Goal: Task Accomplishment & Management: Manage account settings

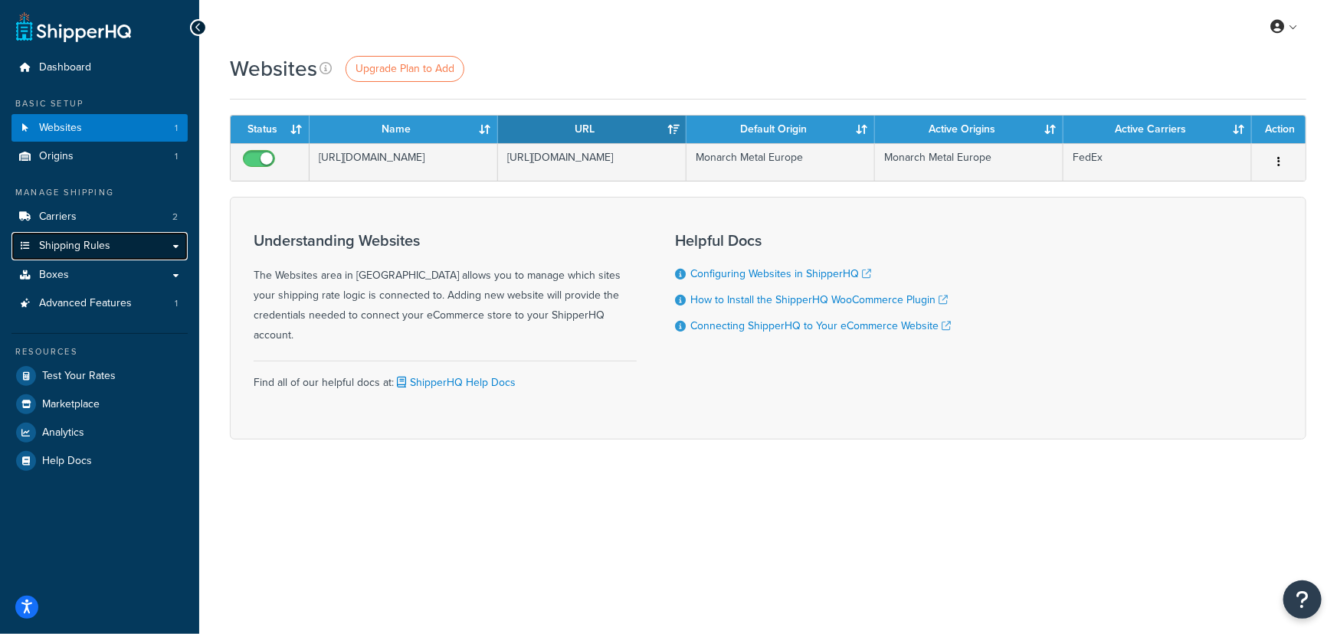
click at [90, 241] on span "Shipping Rules" at bounding box center [74, 246] width 71 height 13
click at [175, 247] on link "Shipping Rules" at bounding box center [99, 246] width 176 height 28
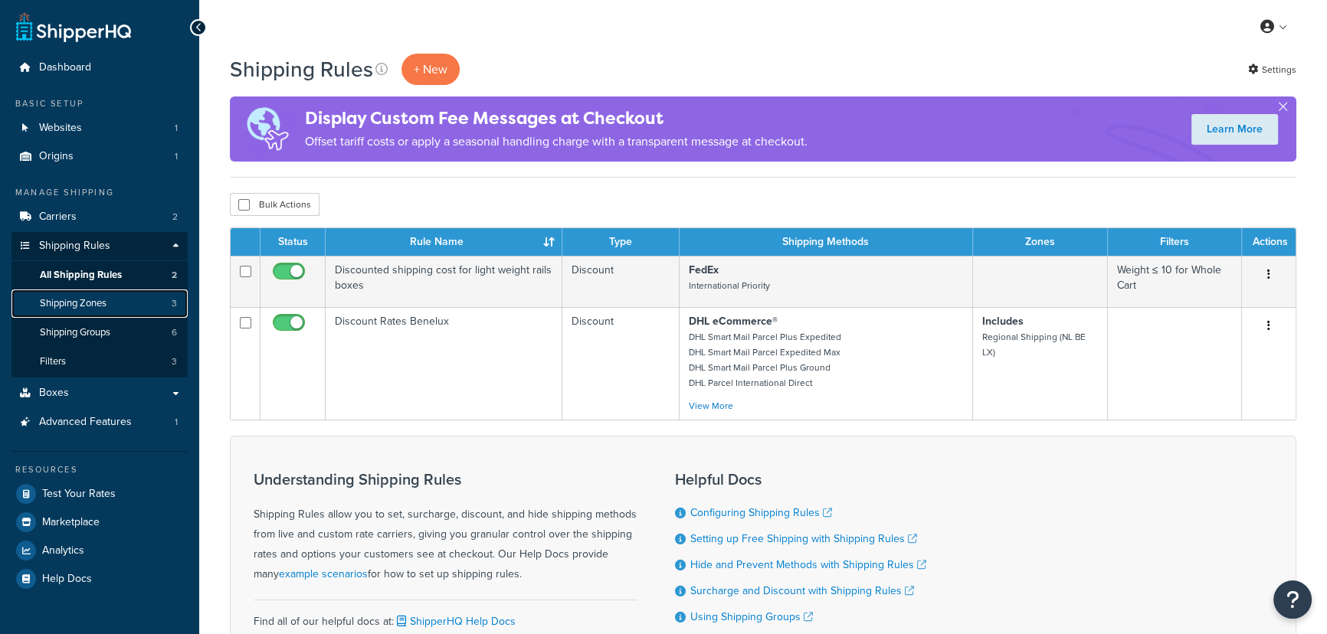
click at [111, 304] on link "Shipping Zones 3" at bounding box center [99, 304] width 176 height 28
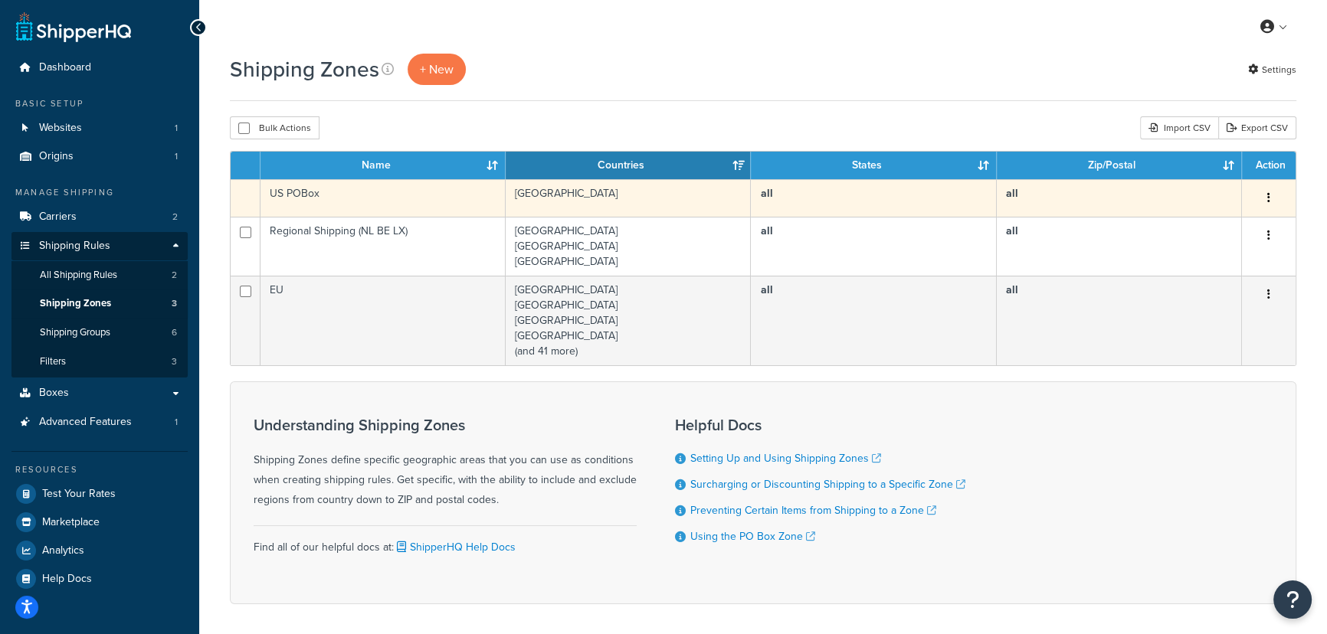
click at [1272, 195] on button "button" at bounding box center [1268, 198] width 21 height 25
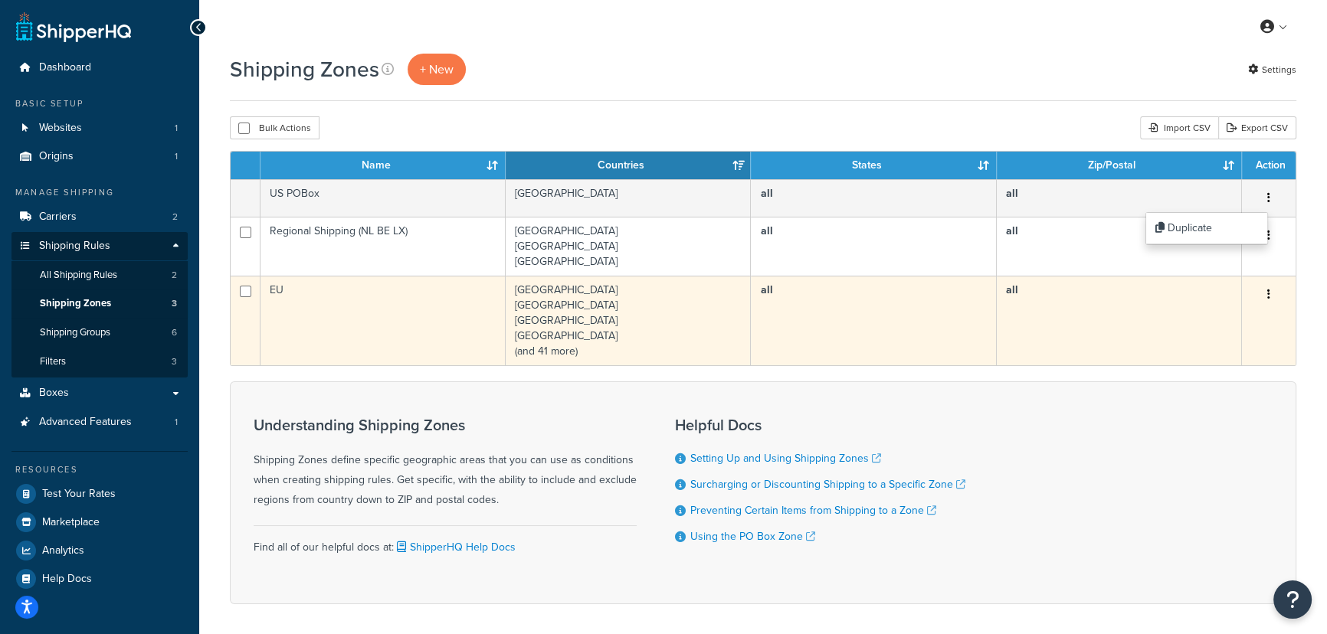
click at [382, 323] on td "EU" at bounding box center [383, 321] width 245 height 90
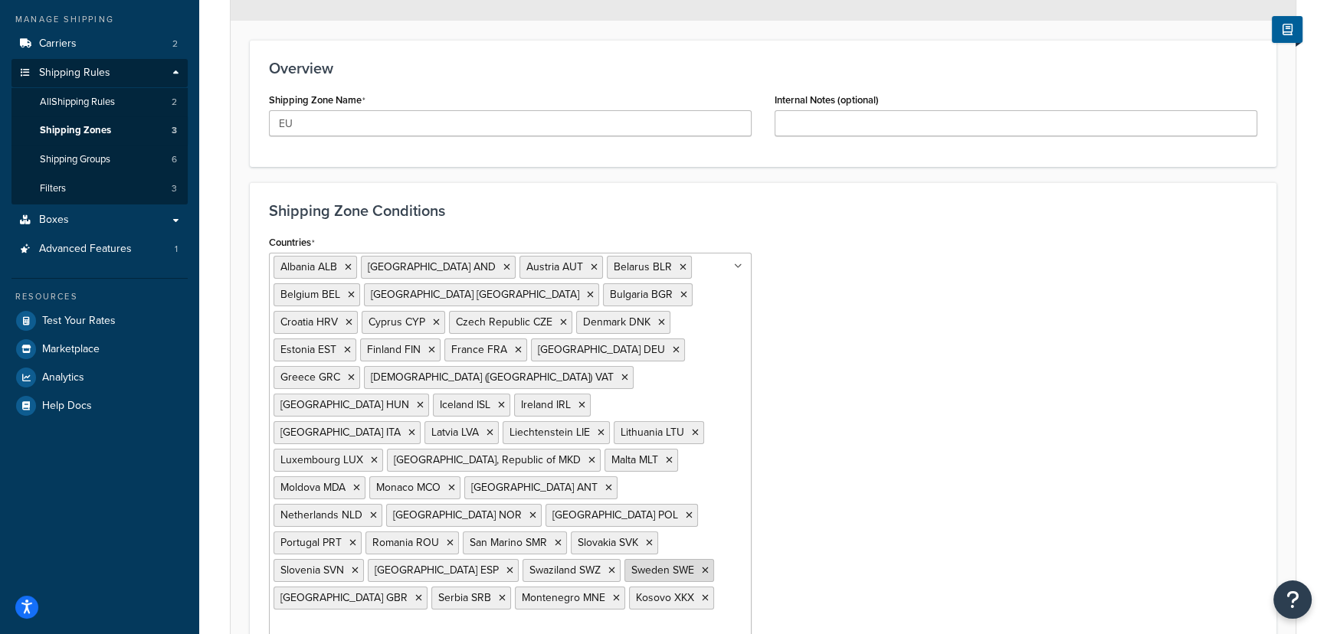
scroll to position [292, 0]
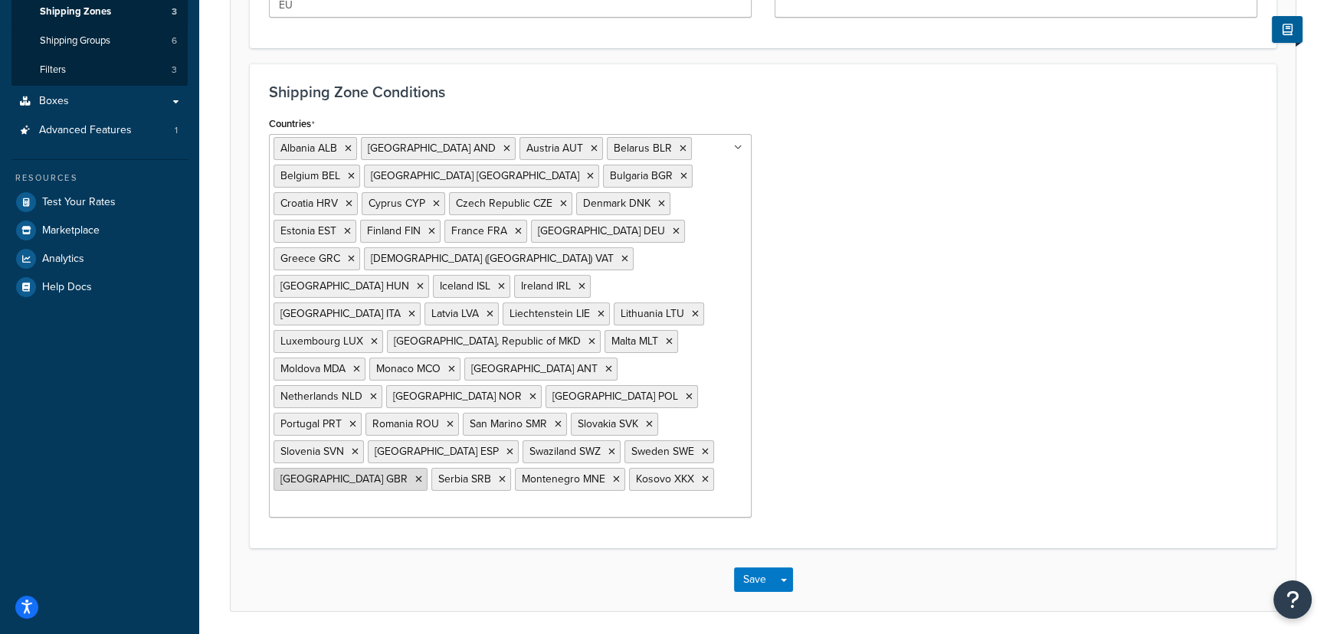
click at [422, 475] on icon at bounding box center [418, 479] width 7 height 9
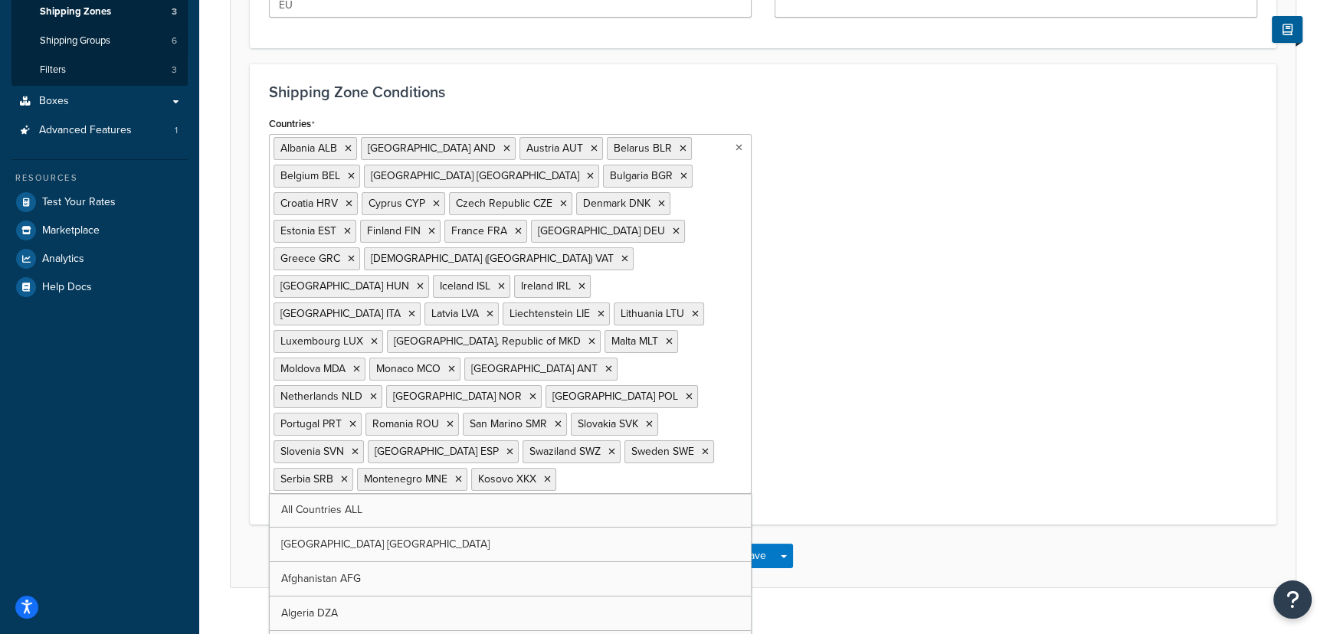
scroll to position [289, 0]
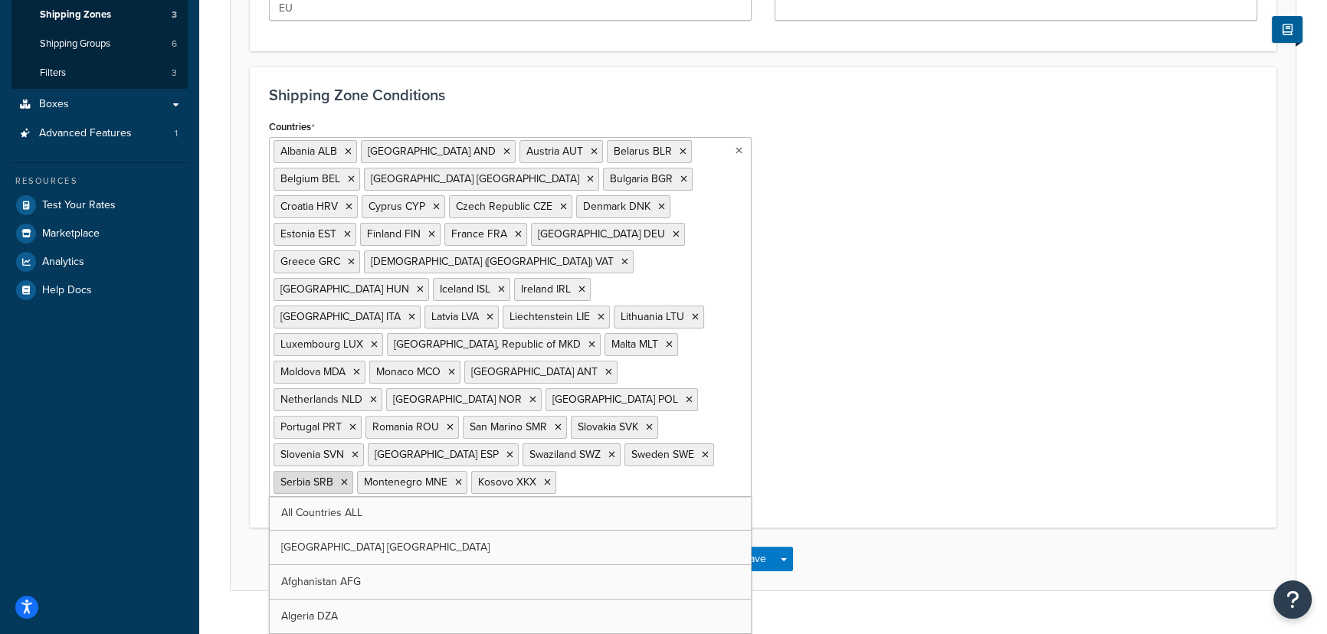
click at [348, 478] on icon at bounding box center [344, 482] width 7 height 9
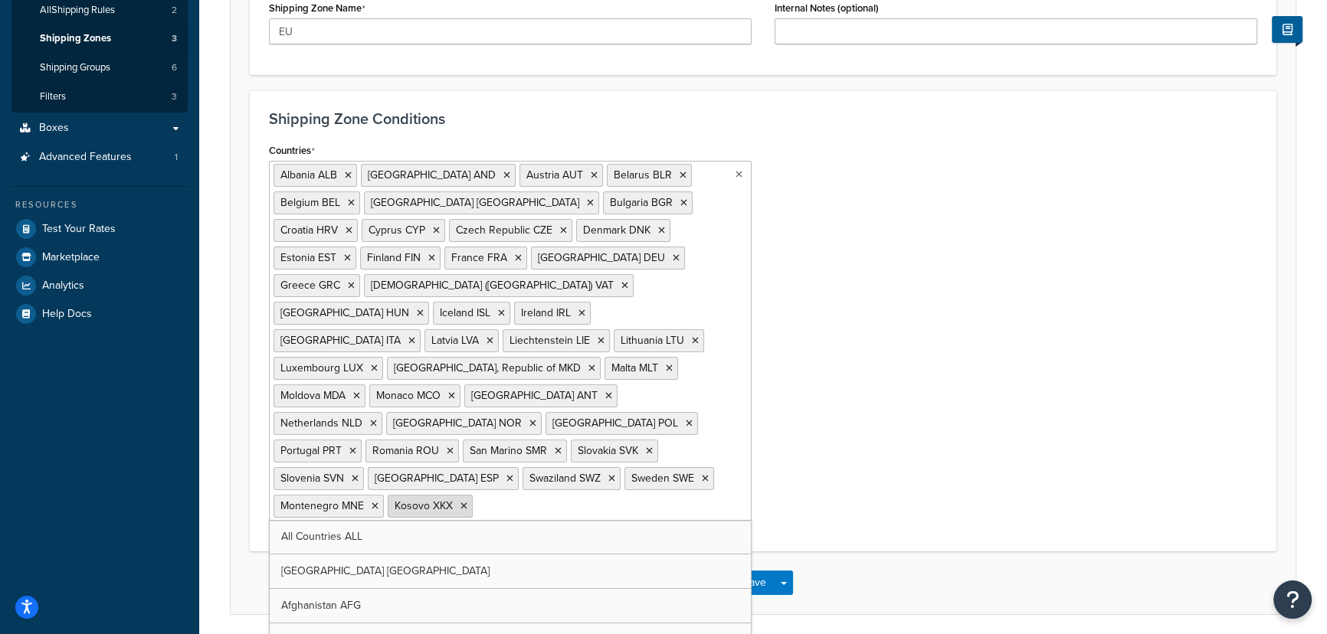
click at [467, 502] on icon at bounding box center [464, 506] width 7 height 9
click at [379, 502] on icon at bounding box center [375, 506] width 7 height 9
click at [615, 474] on icon at bounding box center [611, 478] width 7 height 9
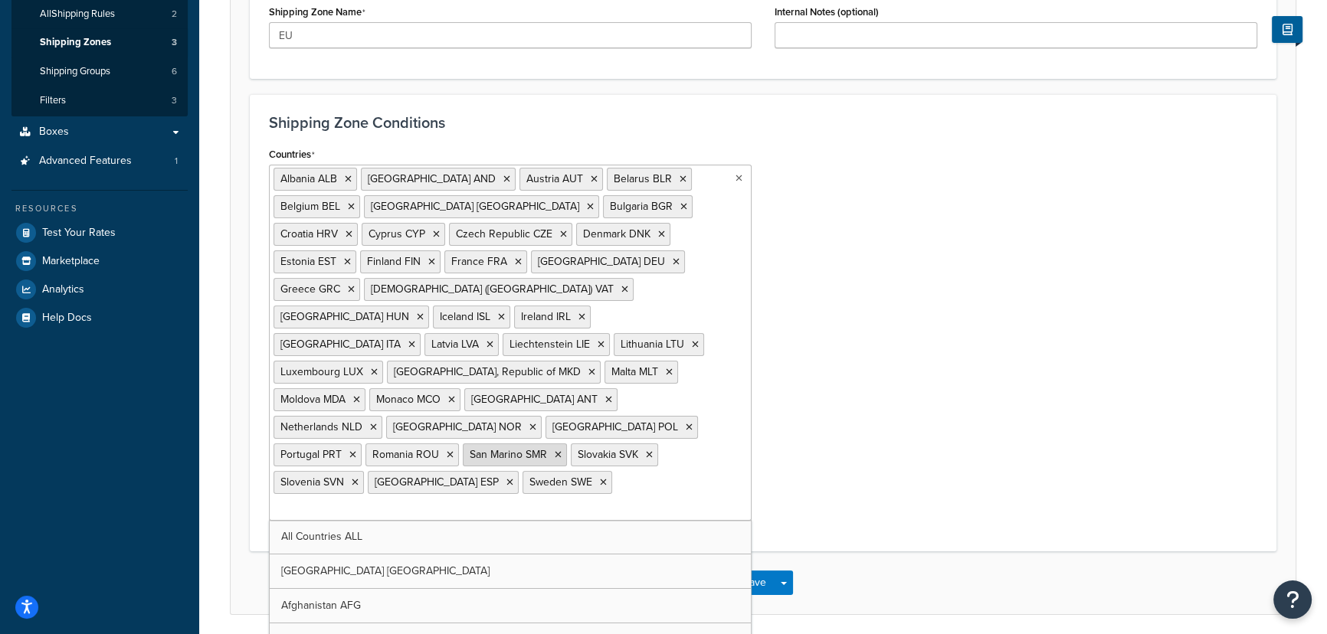
click at [562, 451] on icon at bounding box center [558, 455] width 7 height 9
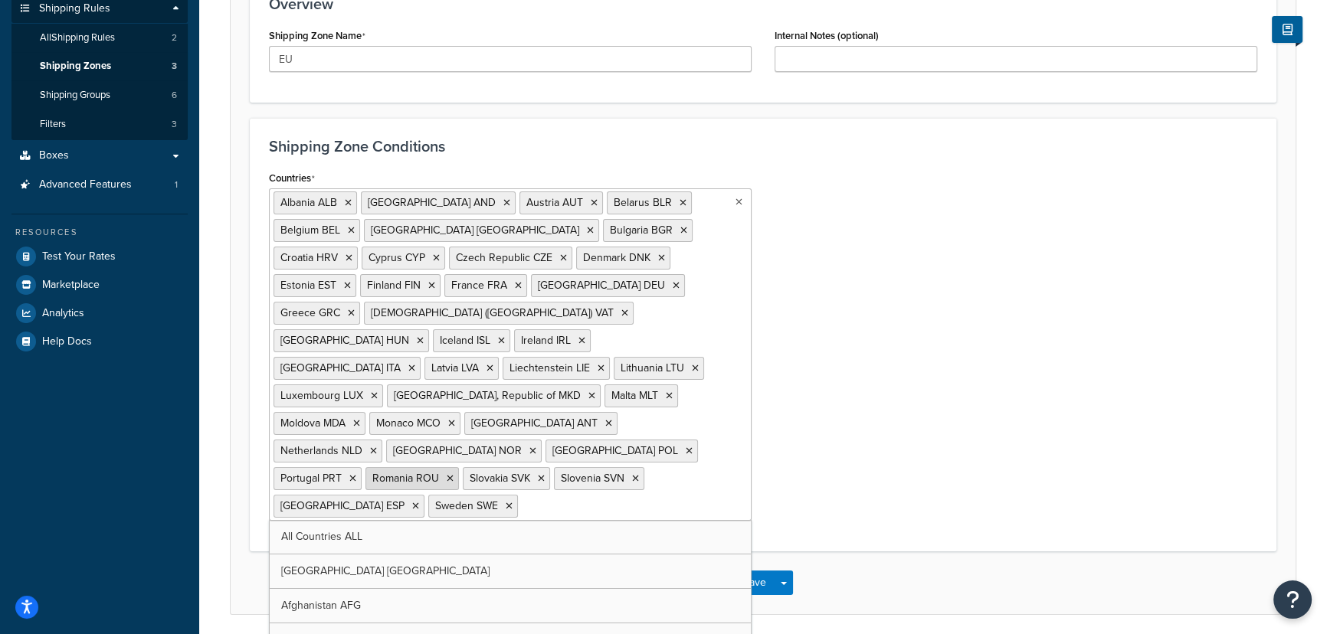
click at [454, 474] on icon at bounding box center [450, 478] width 7 height 9
click at [448, 419] on icon at bounding box center [451, 423] width 7 height 9
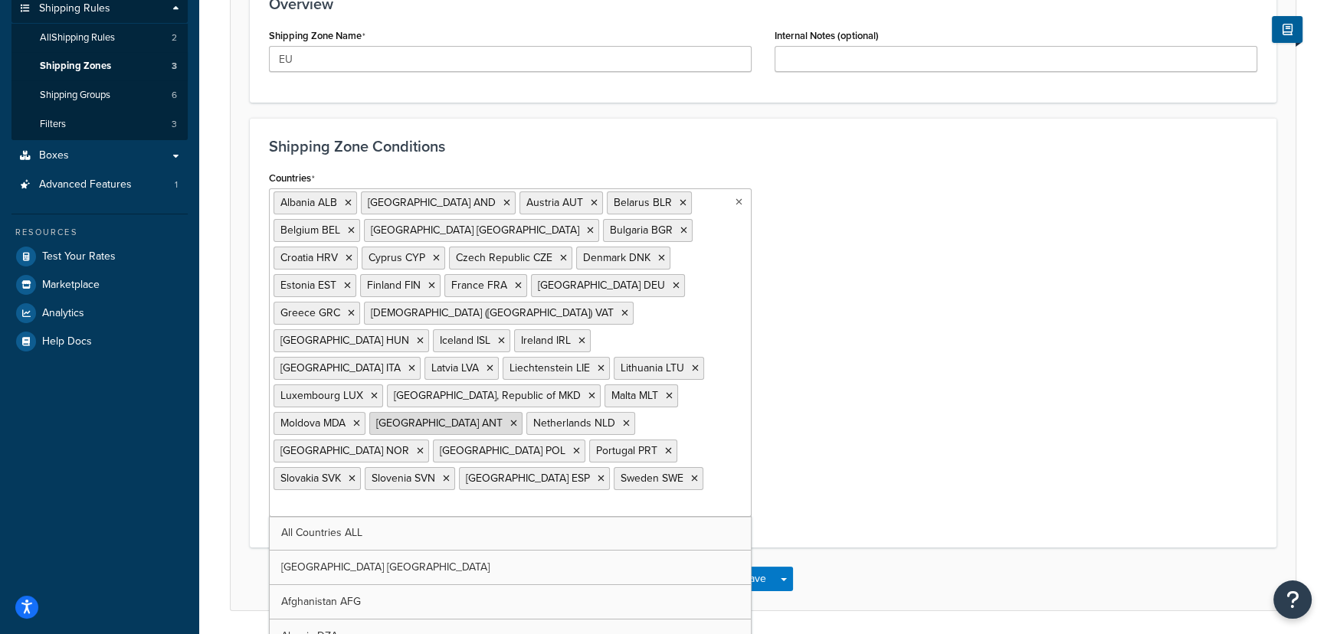
scroll to position [234, 0]
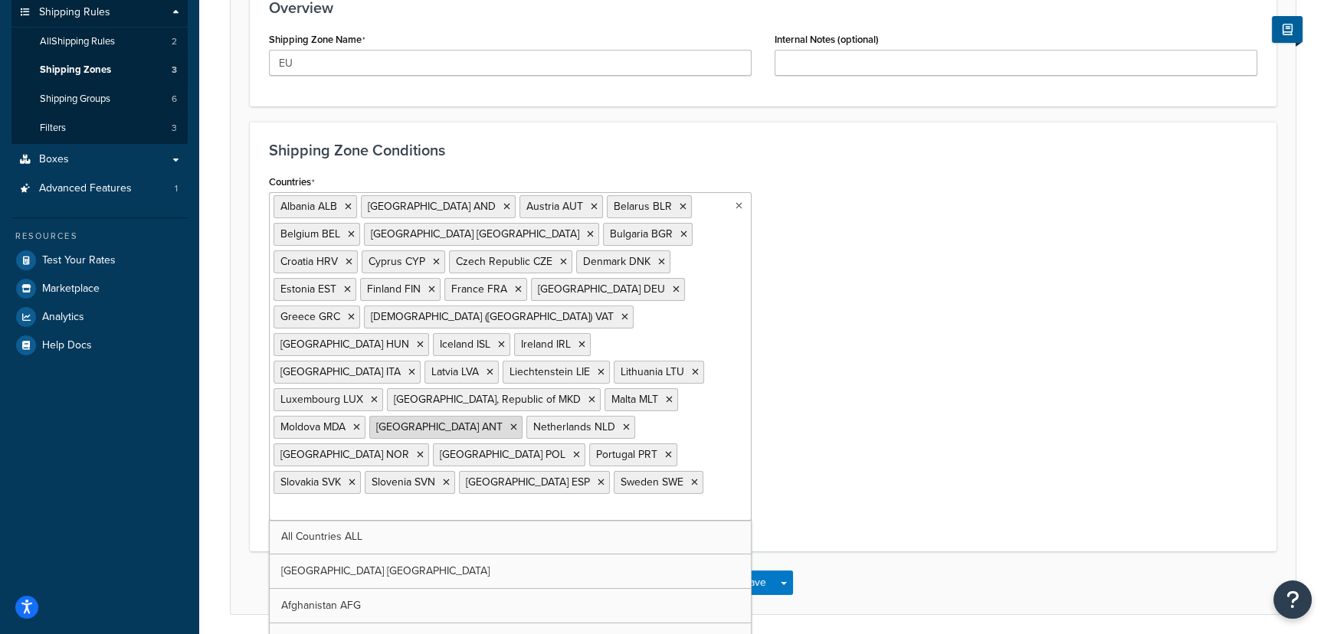
click at [510, 423] on icon at bounding box center [513, 427] width 7 height 9
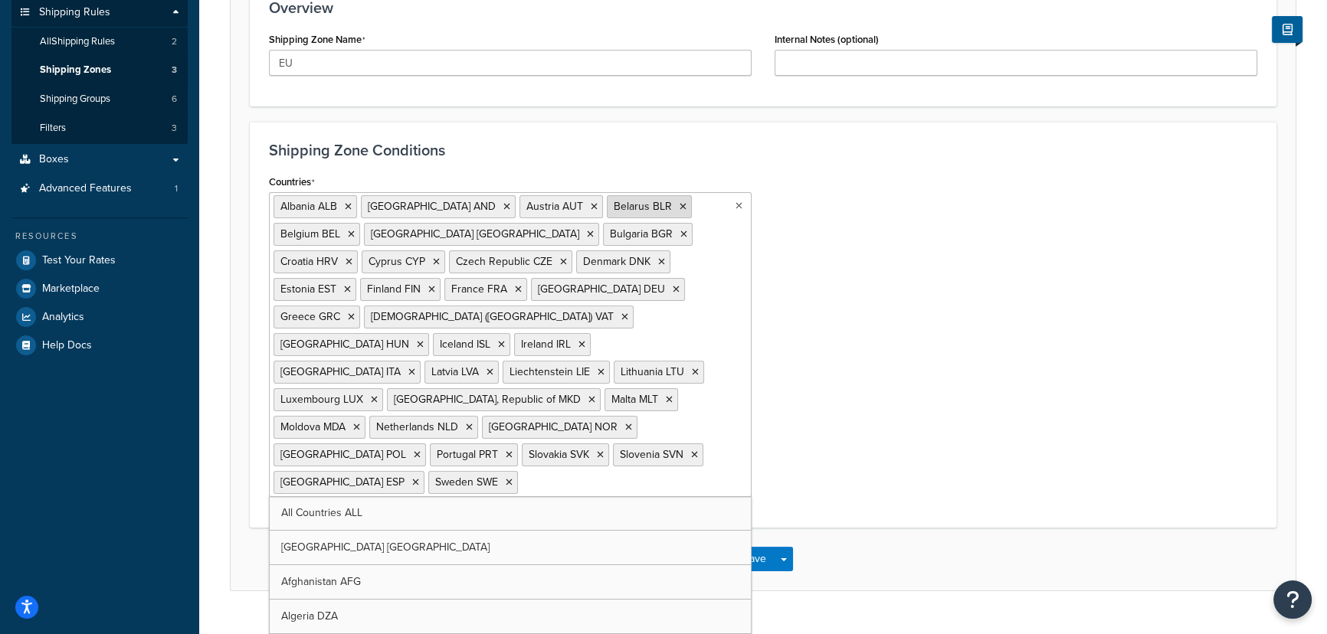
click at [611, 206] on li "Belarus BLR" at bounding box center [649, 206] width 85 height 23
click at [680, 206] on icon at bounding box center [683, 206] width 7 height 9
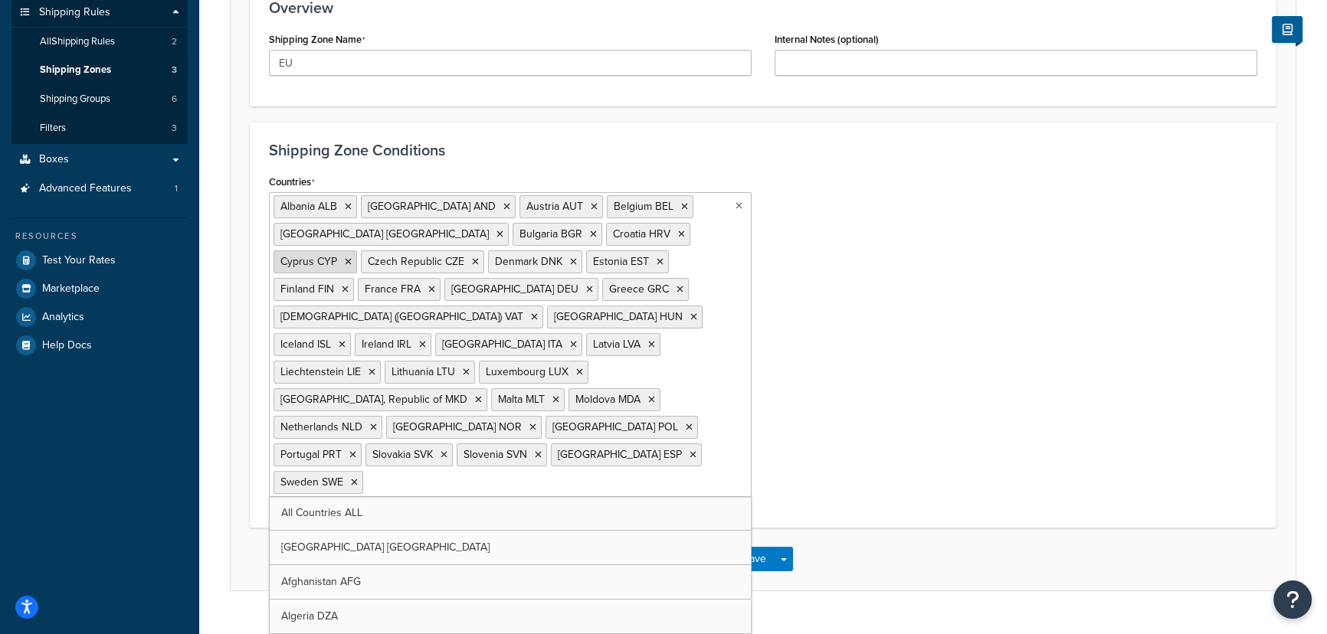
click at [352, 257] on icon at bounding box center [348, 261] width 7 height 9
click at [497, 236] on icon at bounding box center [500, 234] width 7 height 9
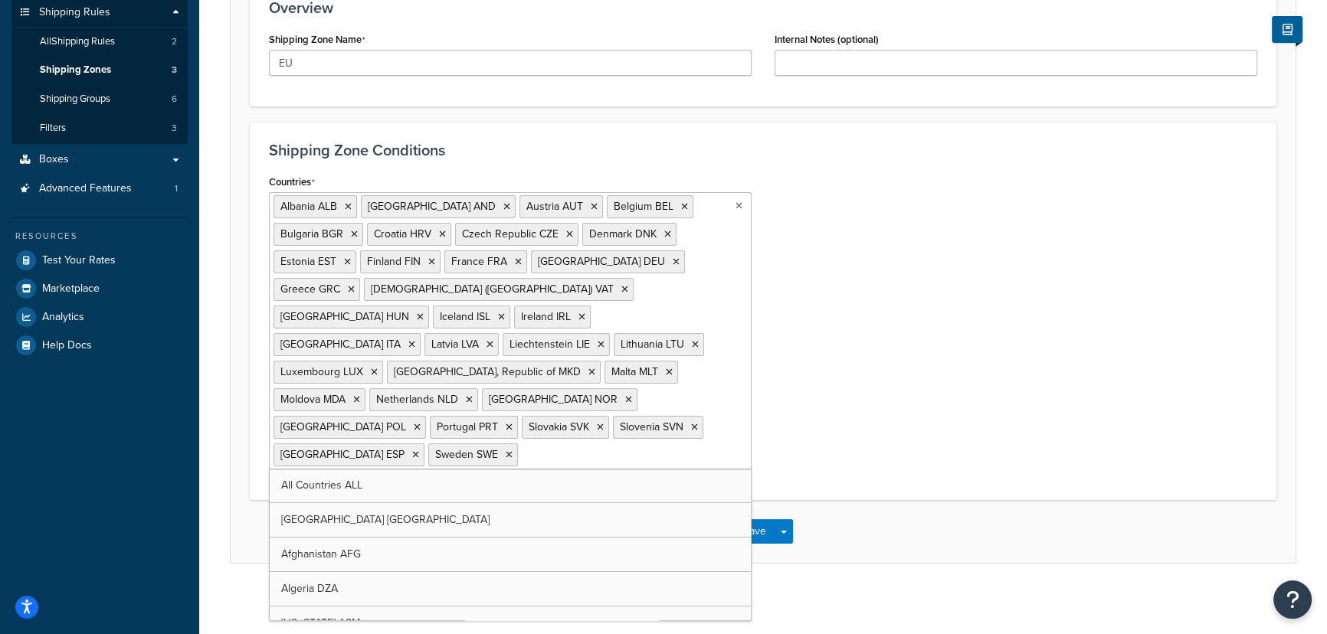
scroll to position [207, 0]
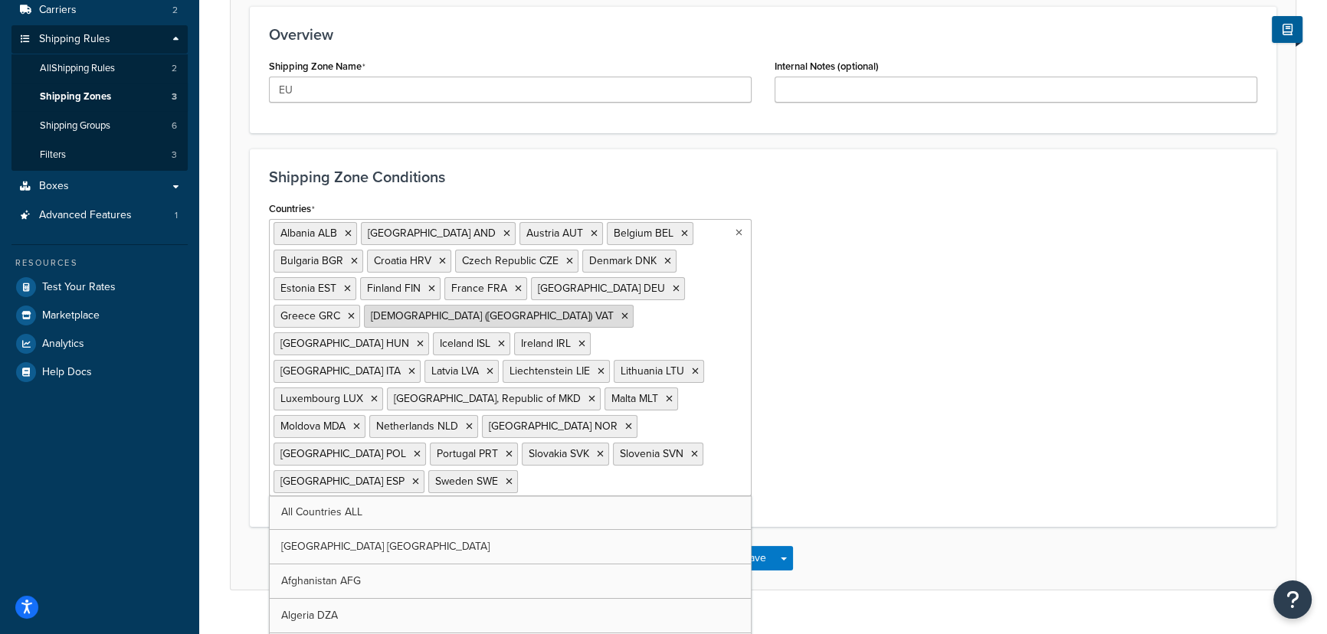
click at [621, 318] on icon at bounding box center [624, 316] width 7 height 9
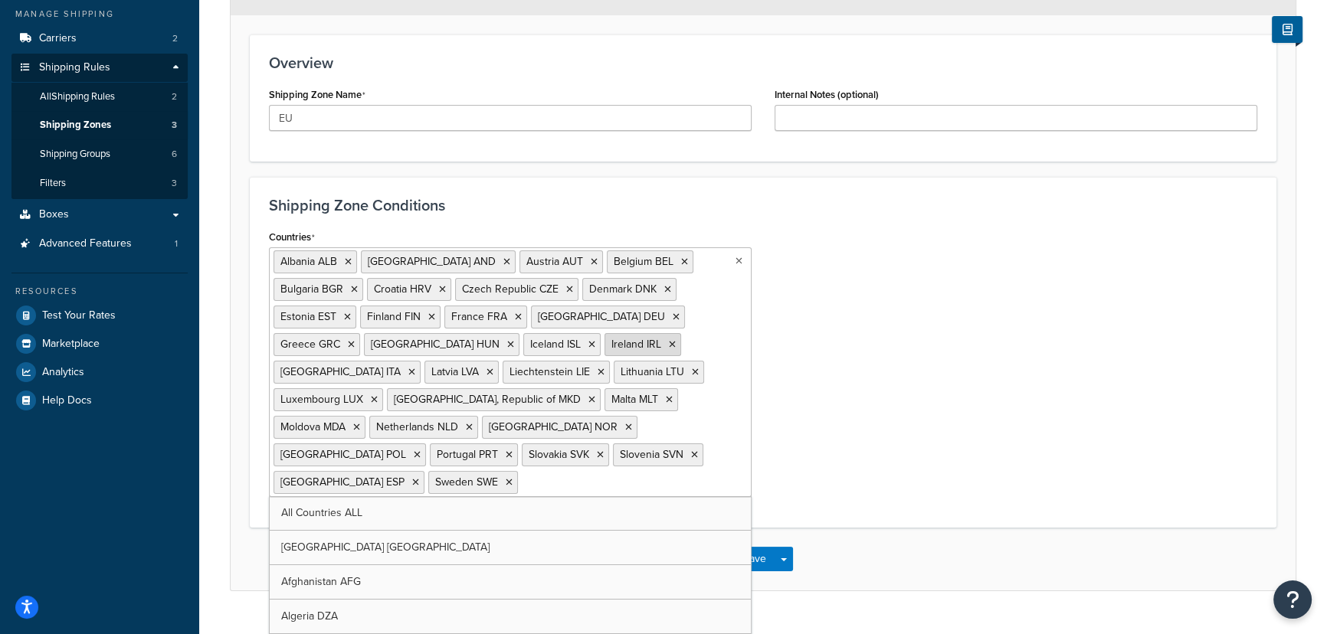
click at [669, 344] on icon at bounding box center [672, 344] width 7 height 9
click at [598, 368] on icon at bounding box center [601, 372] width 7 height 9
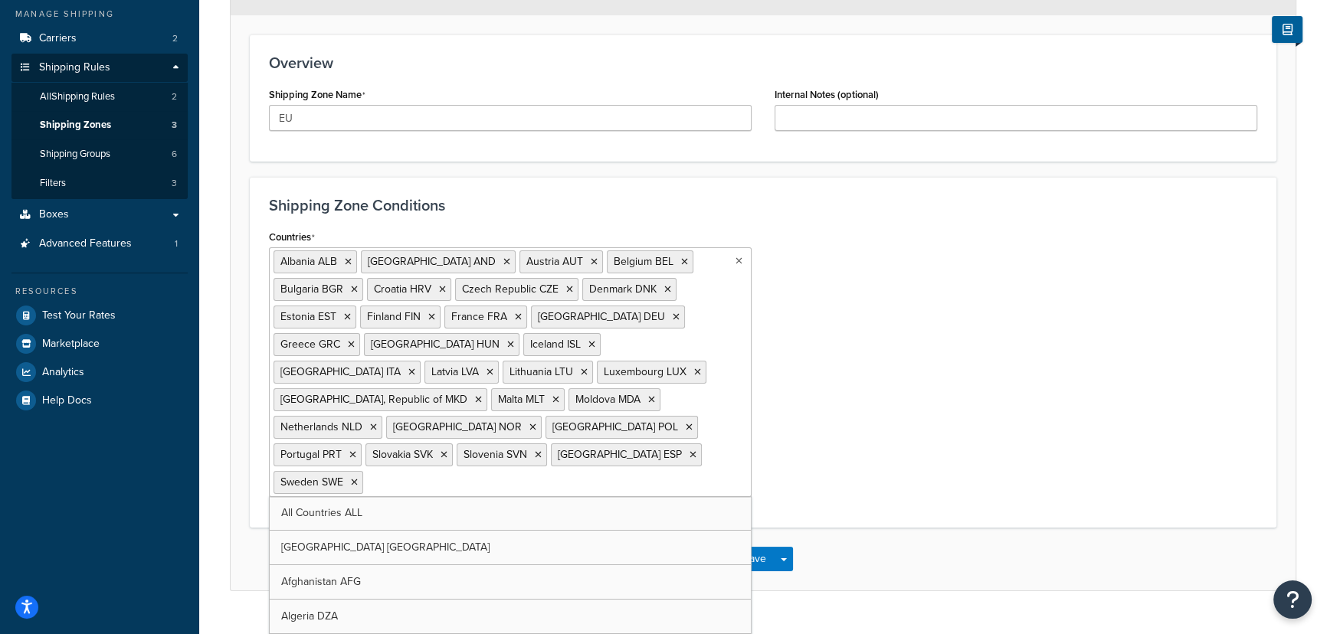
scroll to position [155, 0]
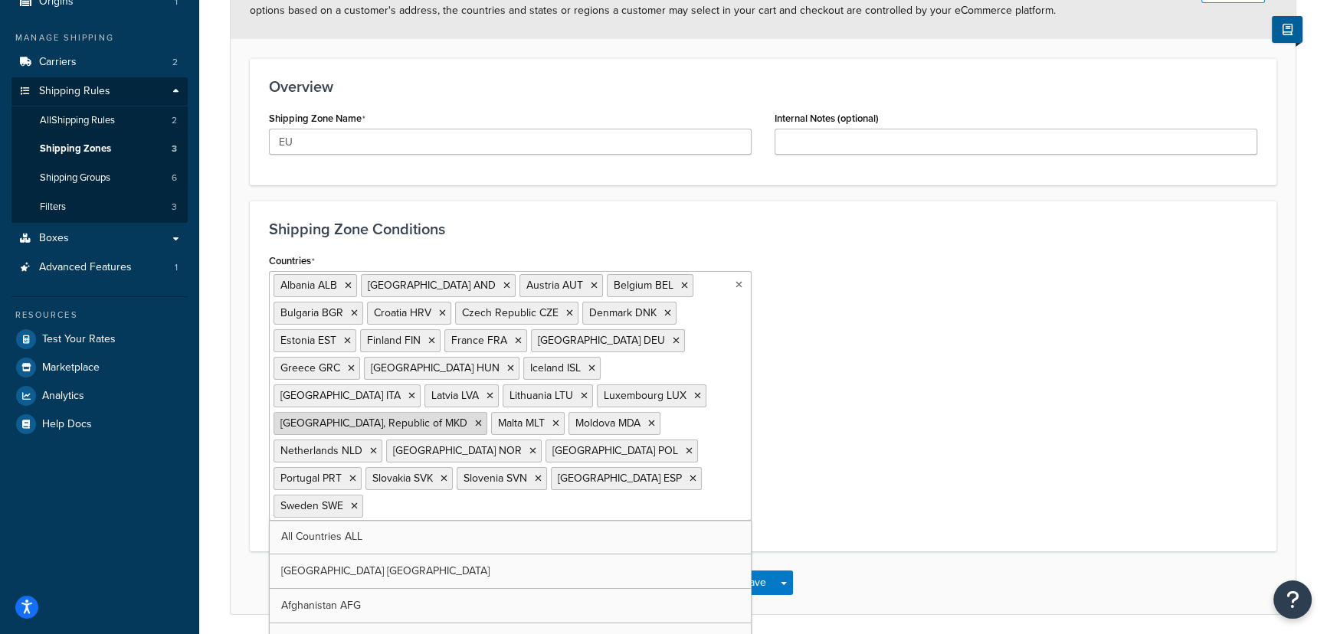
click at [475, 419] on icon at bounding box center [478, 423] width 7 height 9
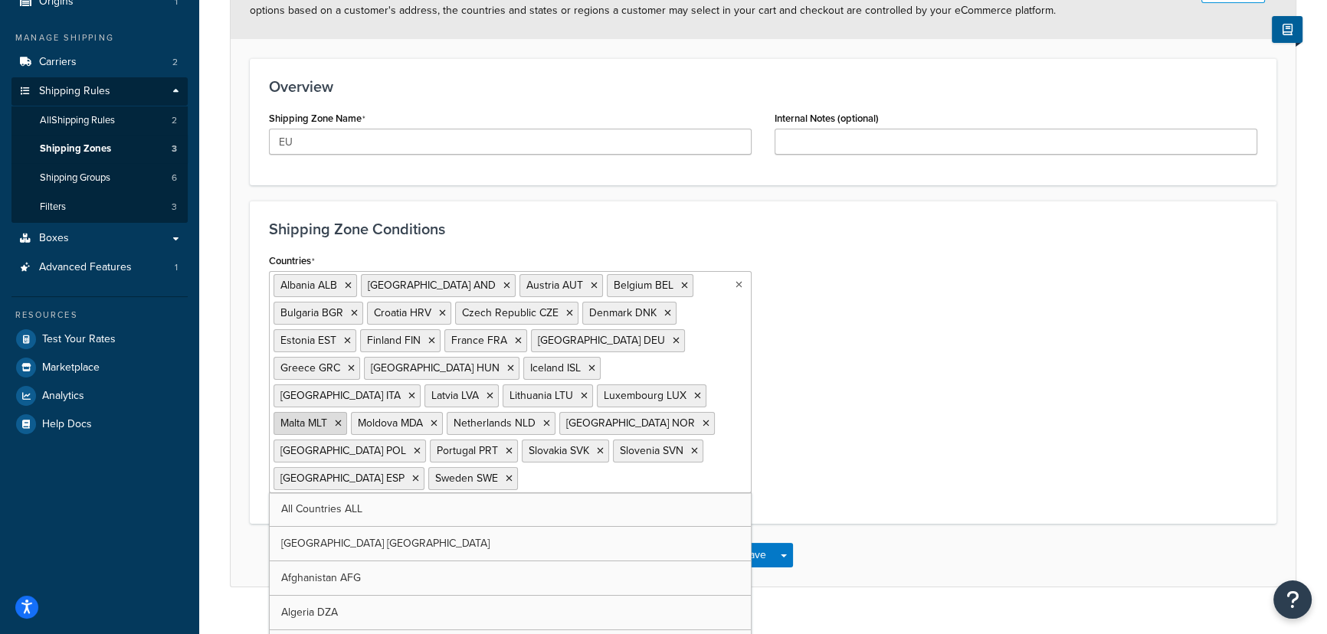
click at [341, 419] on icon at bounding box center [338, 423] width 7 height 9
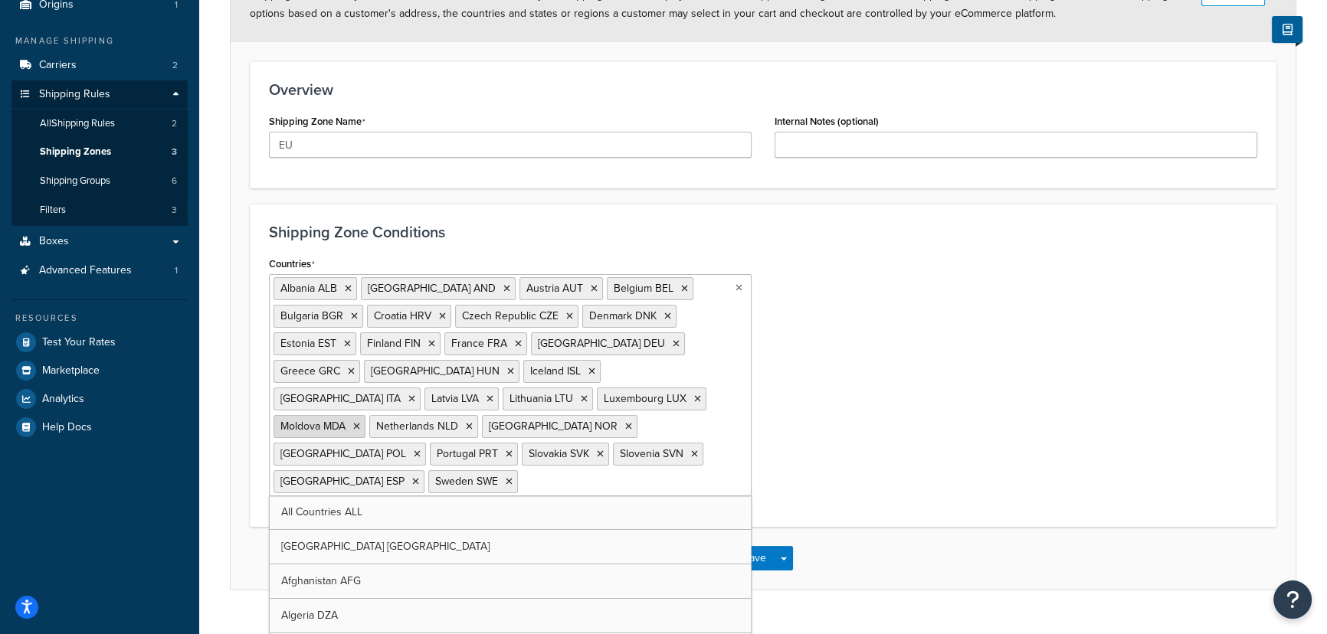
click at [359, 422] on icon at bounding box center [356, 426] width 7 height 9
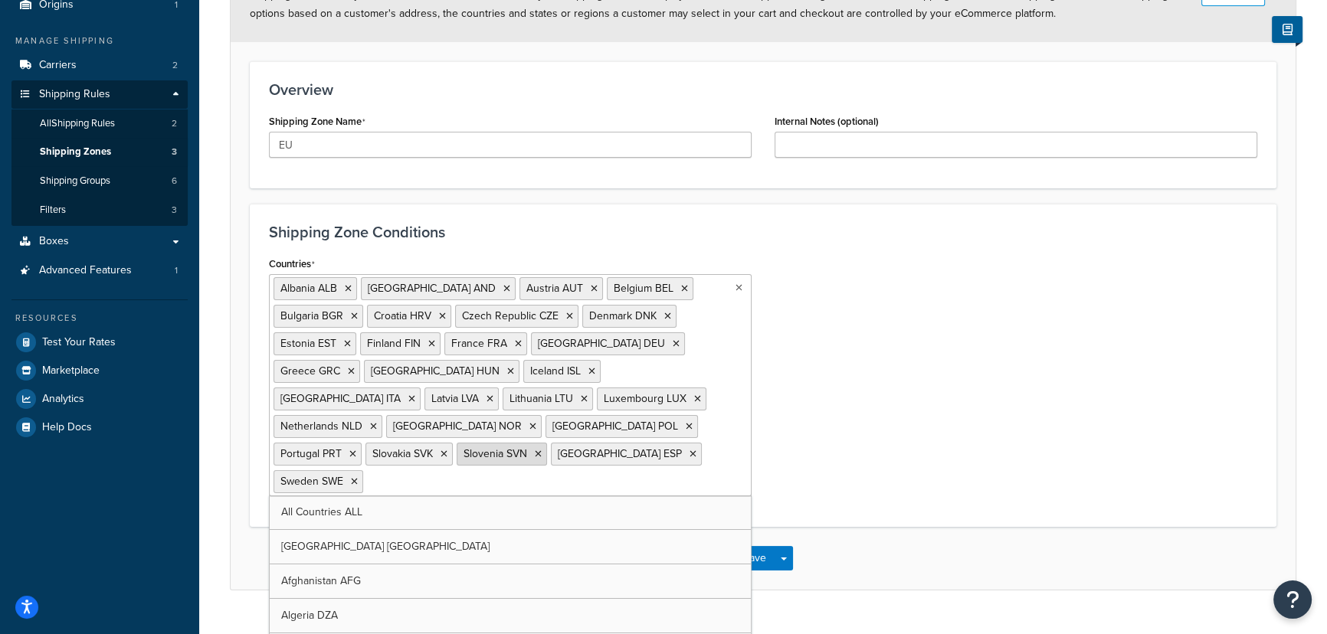
click at [535, 450] on icon at bounding box center [538, 454] width 7 height 9
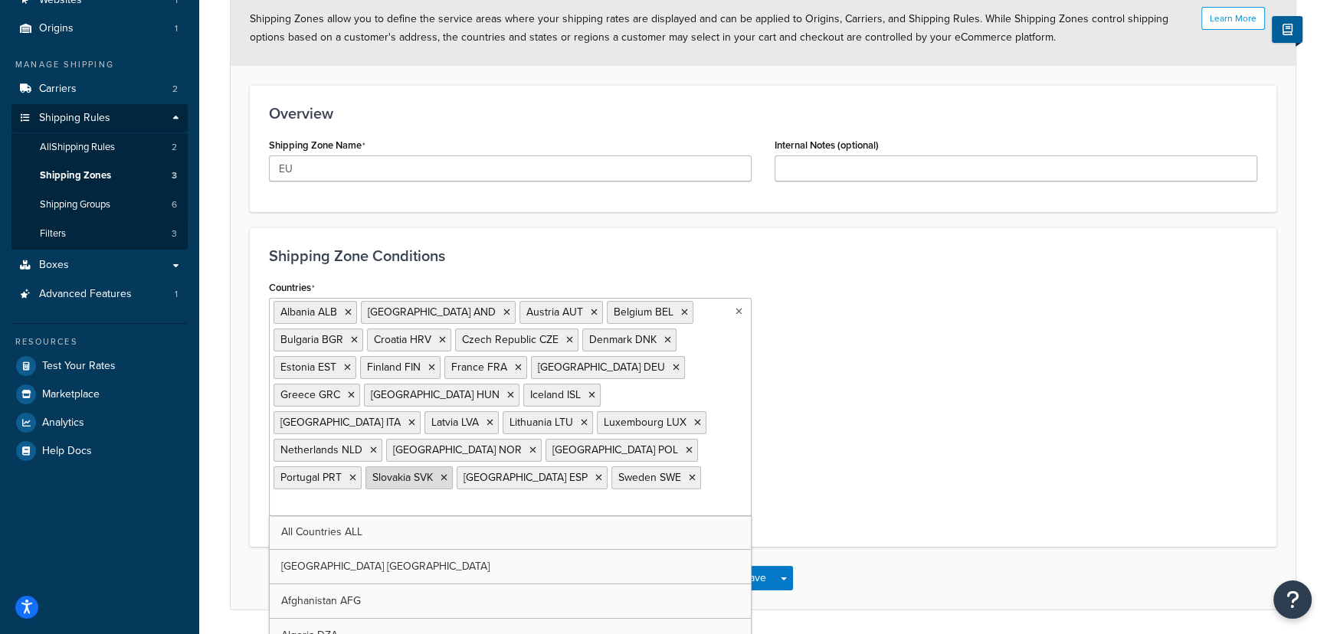
click at [441, 474] on icon at bounding box center [444, 478] width 7 height 9
click at [348, 314] on icon at bounding box center [348, 312] width 7 height 9
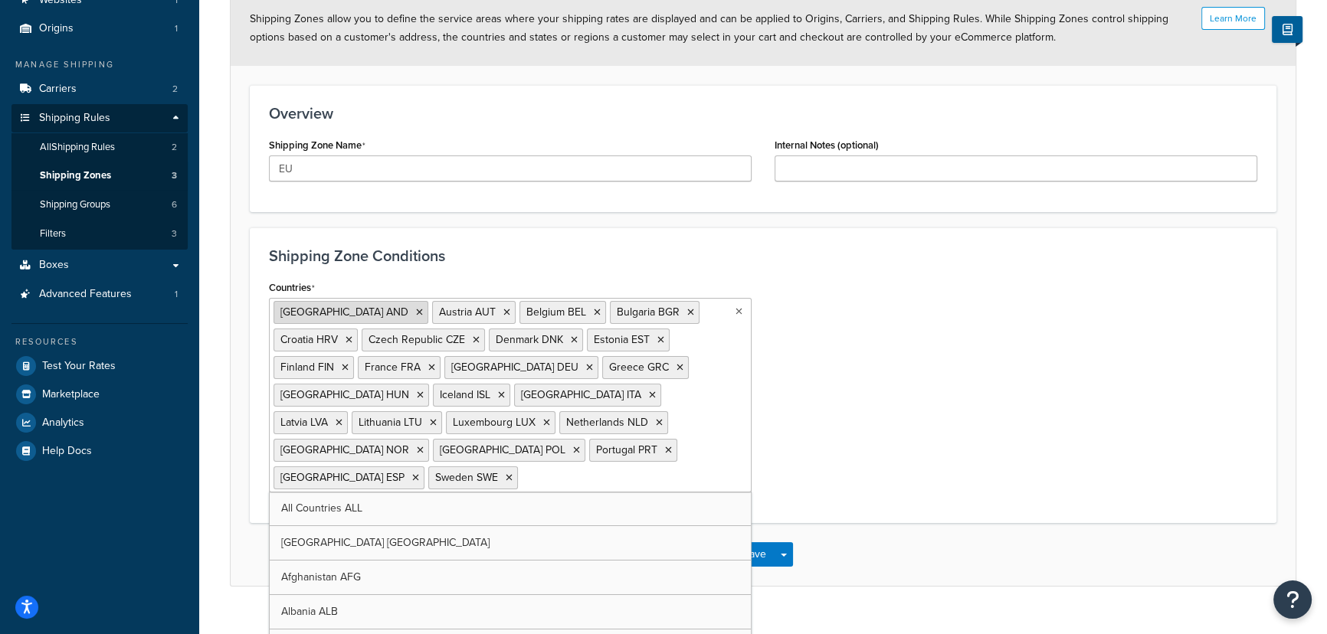
click at [416, 310] on icon at bounding box center [419, 312] width 7 height 9
click at [505, 391] on icon at bounding box center [501, 395] width 7 height 9
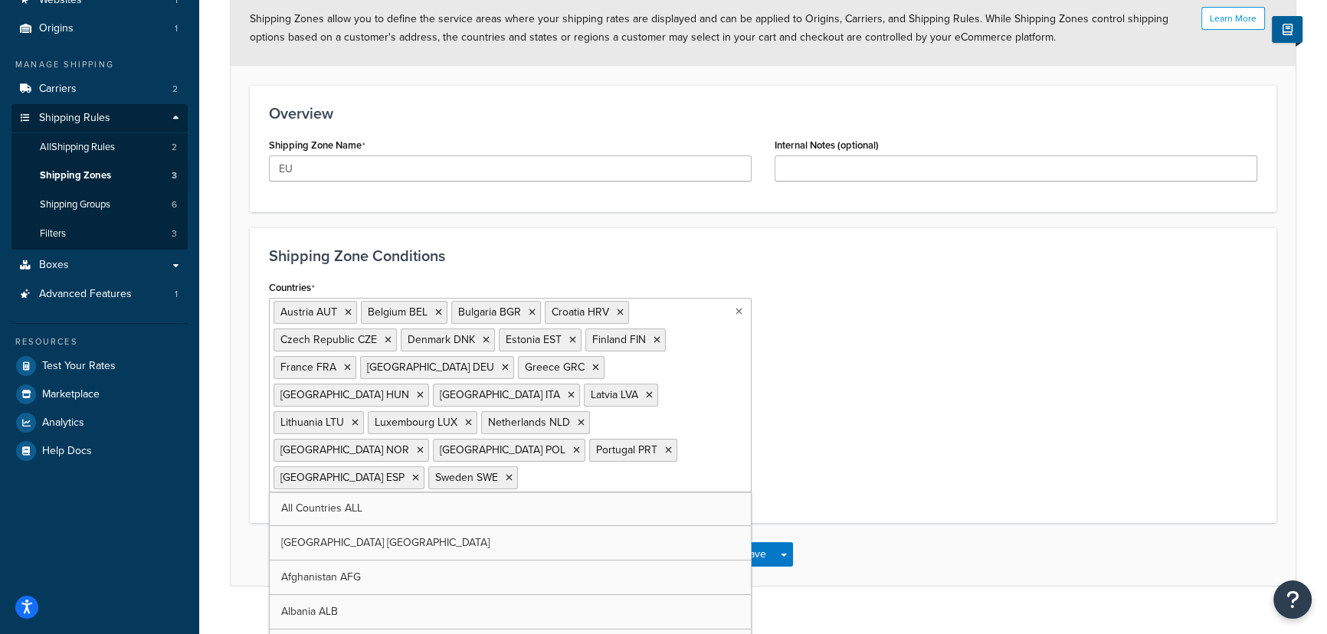
scroll to position [124, 0]
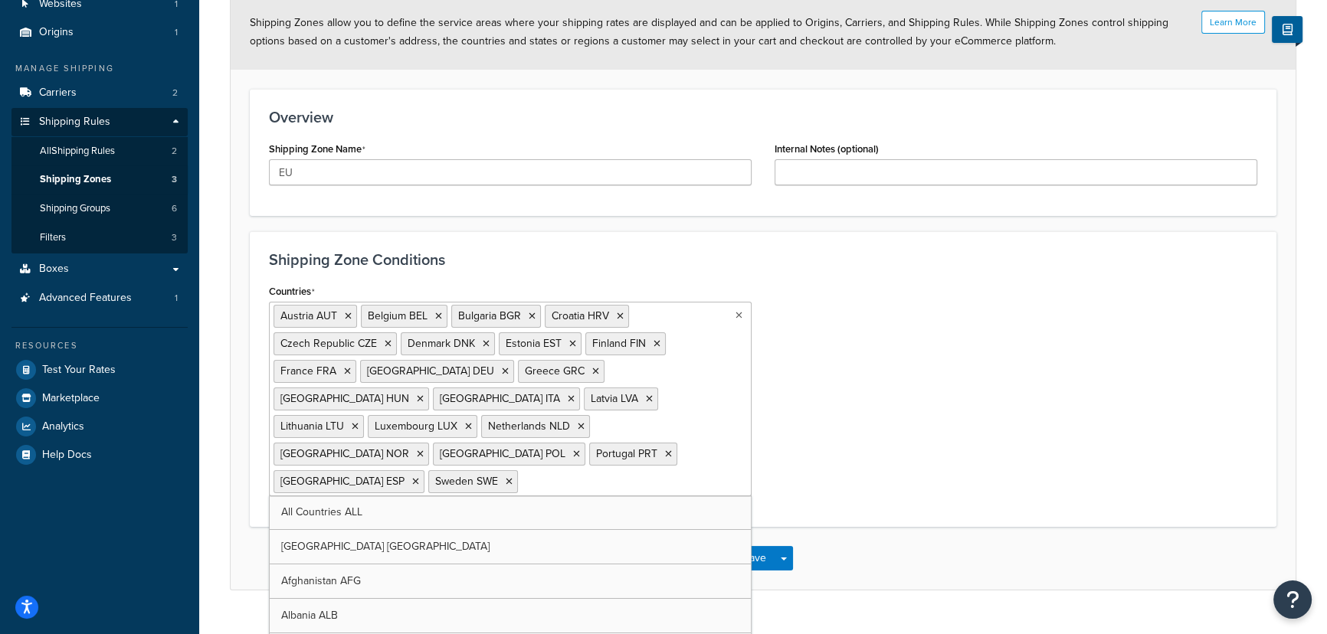
click at [889, 383] on div "Countries Austria AUT Belgium BEL Bulgaria BGR Croatia HRV Czech Republic CZE D…" at bounding box center [762, 394] width 1011 height 228
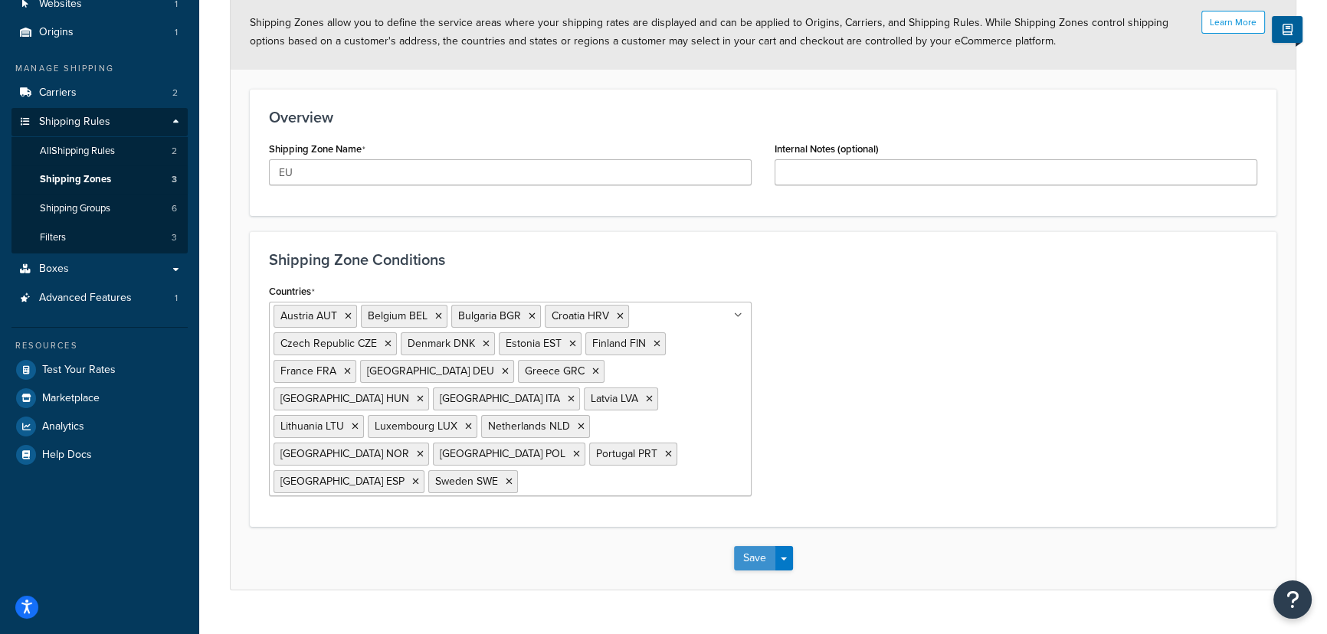
click at [759, 546] on button "Save" at bounding box center [754, 558] width 41 height 25
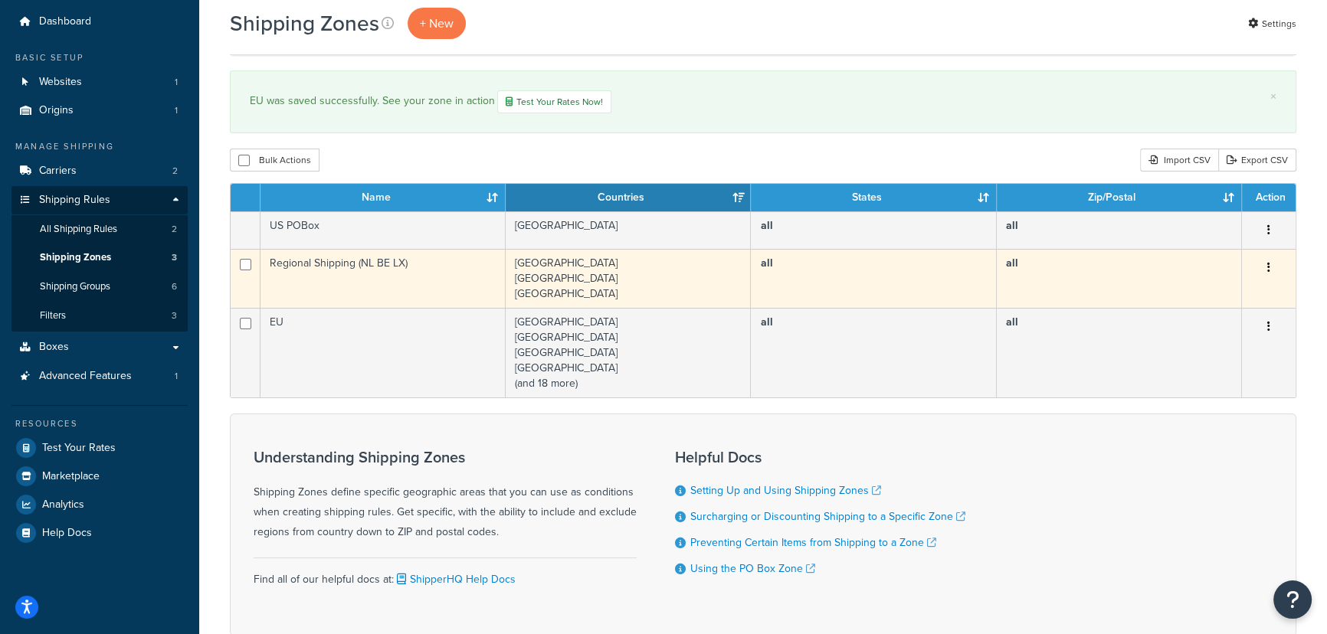
scroll to position [139, 0]
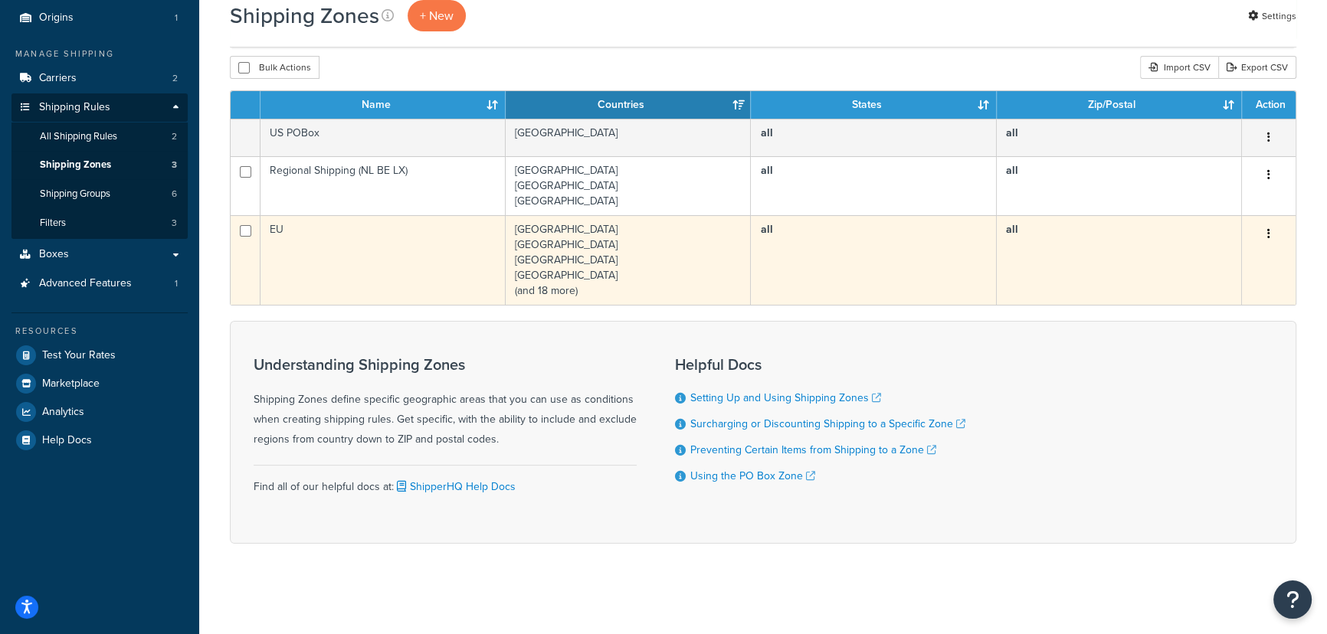
click at [630, 245] on td "Austria Belgium Bulgaria Croatia (and 18 more)" at bounding box center [628, 260] width 245 height 90
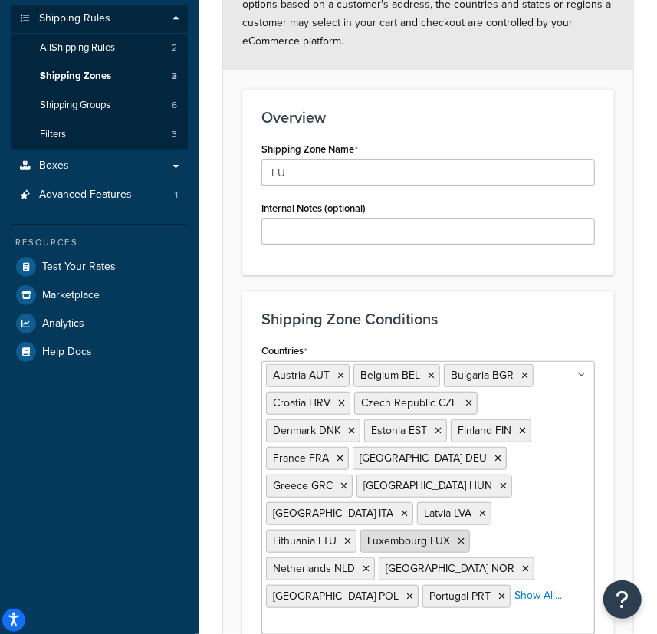
scroll to position [240, 0]
